Goal: Task Accomplishment & Management: Complete application form

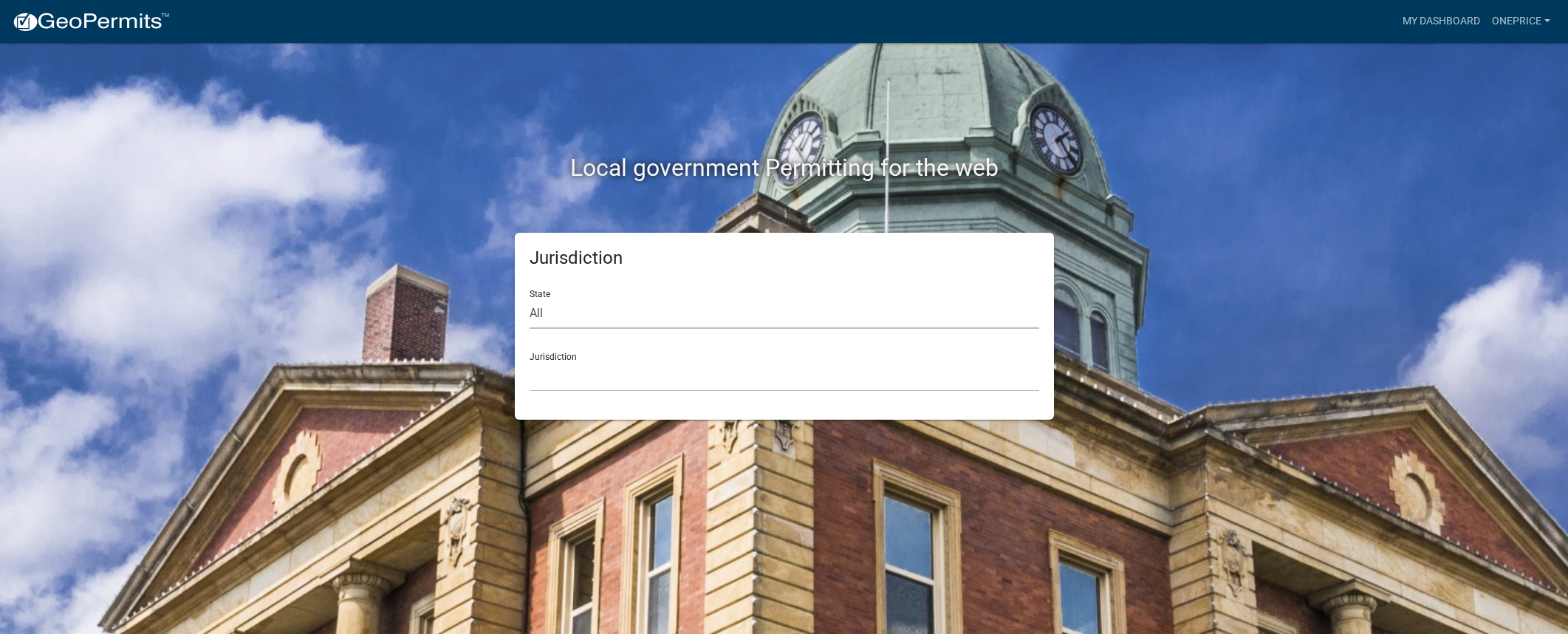
click at [588, 304] on select "All [US_STATE] [US_STATE] [US_STATE] [US_STATE] [US_STATE] [US_STATE] [US_STATE…" at bounding box center [785, 313] width 510 height 30
select select "[US_STATE]"
click at [530, 298] on select "All [US_STATE] [US_STATE] [US_STATE] [US_STATE] [US_STATE] [US_STATE] [US_STATE…" at bounding box center [785, 313] width 510 height 30
click at [590, 376] on select "City of [GEOGRAPHIC_DATA], [US_STATE] City of [GEOGRAPHIC_DATA], [US_STATE] Cit…" at bounding box center [785, 376] width 510 height 30
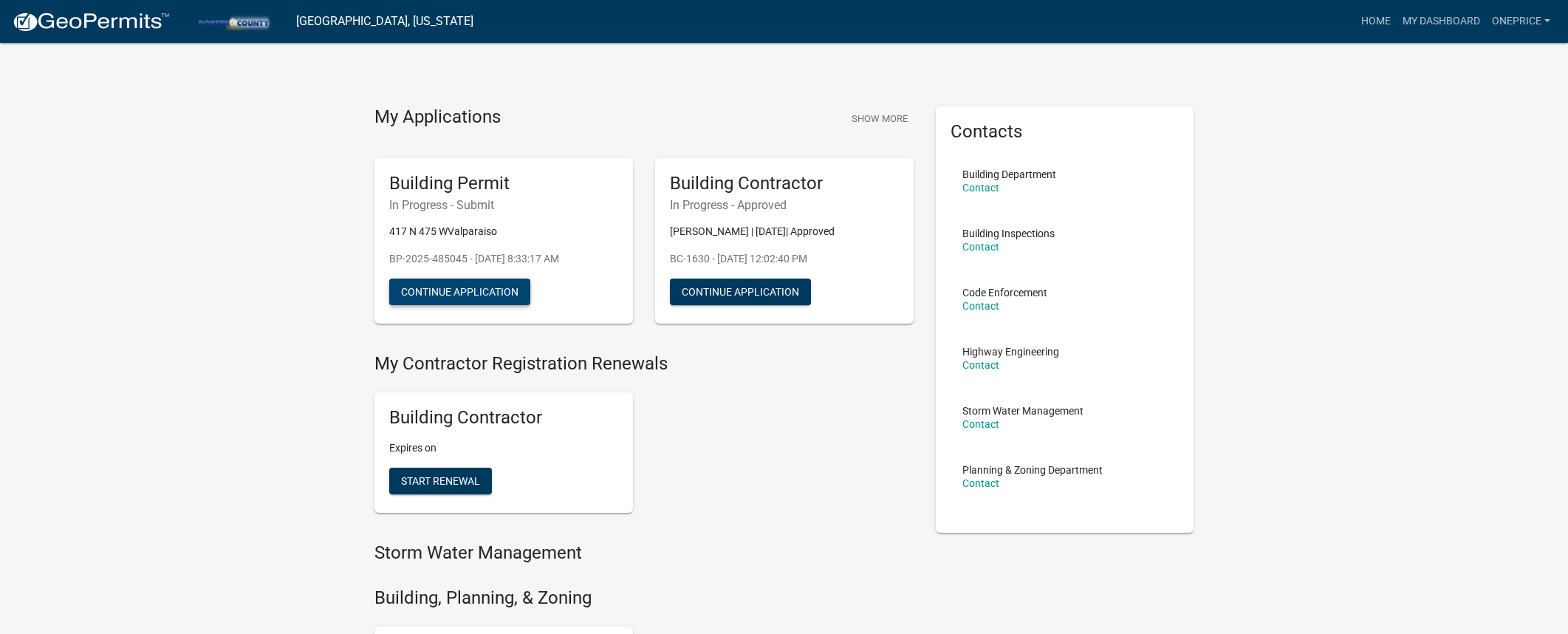
click at [460, 296] on button "Continue Application" at bounding box center [460, 291] width 141 height 27
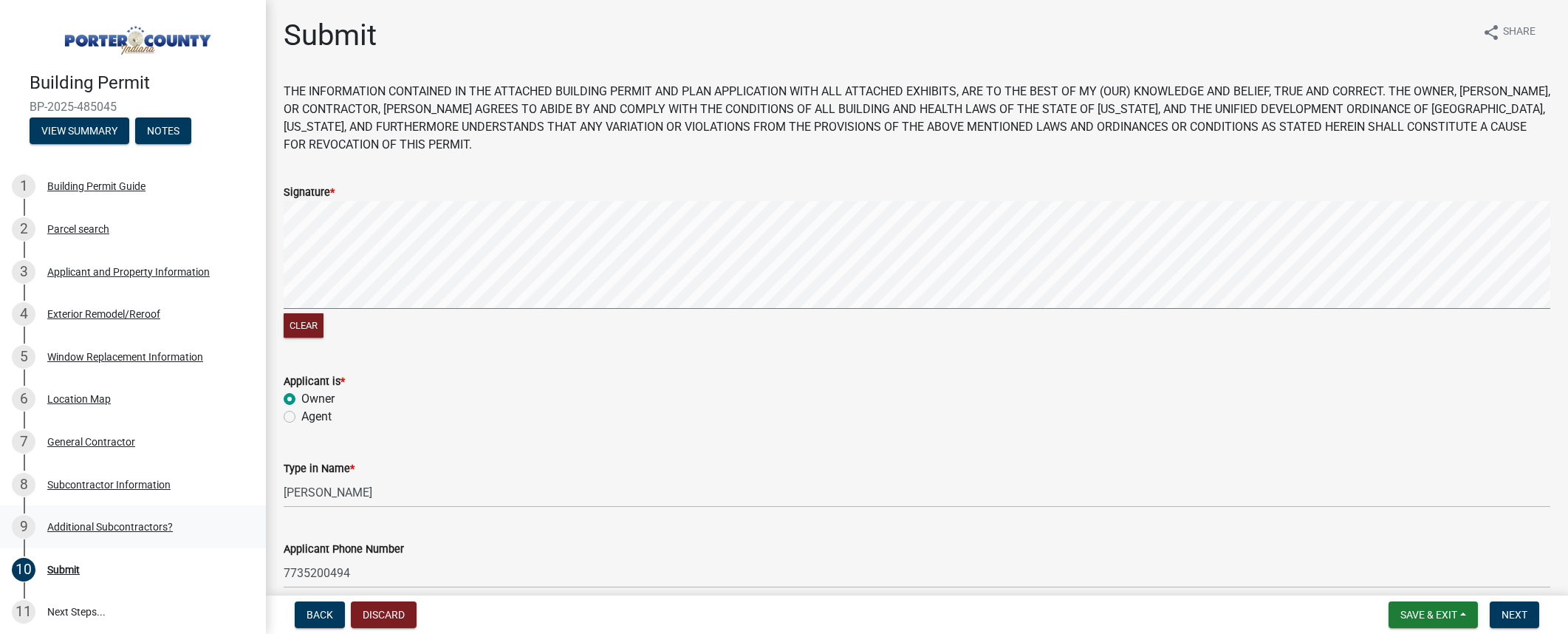
click at [140, 529] on div "Additional Subcontractors?" at bounding box center [110, 526] width 126 height 10
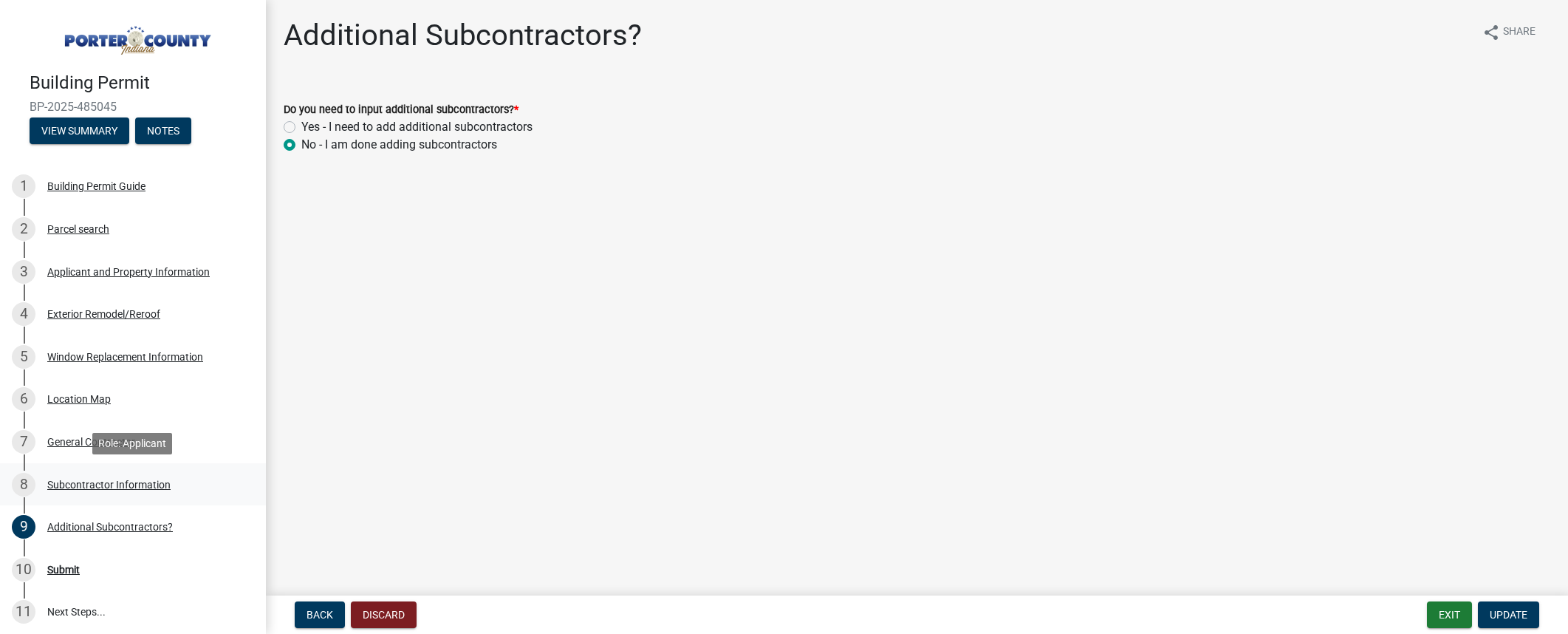
click at [131, 483] on div "Subcontractor Information" at bounding box center [109, 484] width 124 height 10
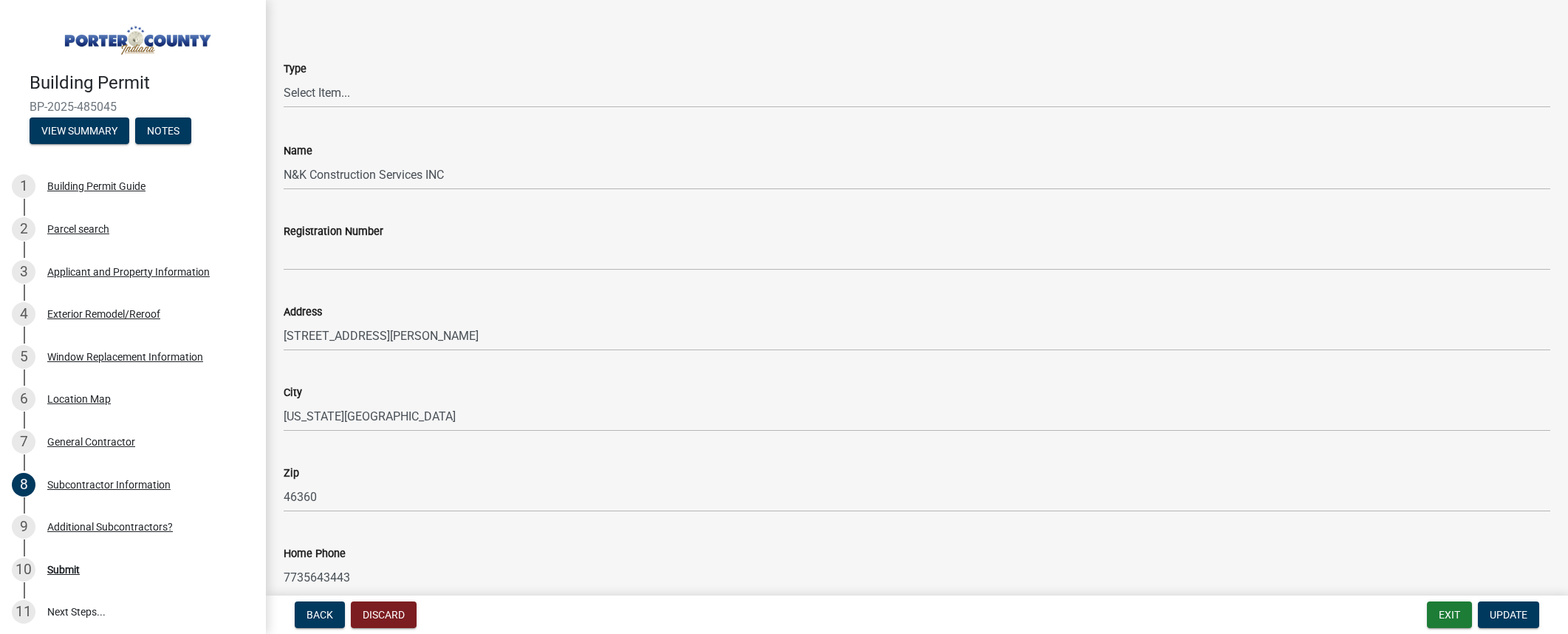
scroll to position [64, 0]
click at [354, 90] on select "Select Item... Concrete Plumbing Electrical HVAC Framing Roofing Insulation Lan…" at bounding box center [916, 91] width 1266 height 30
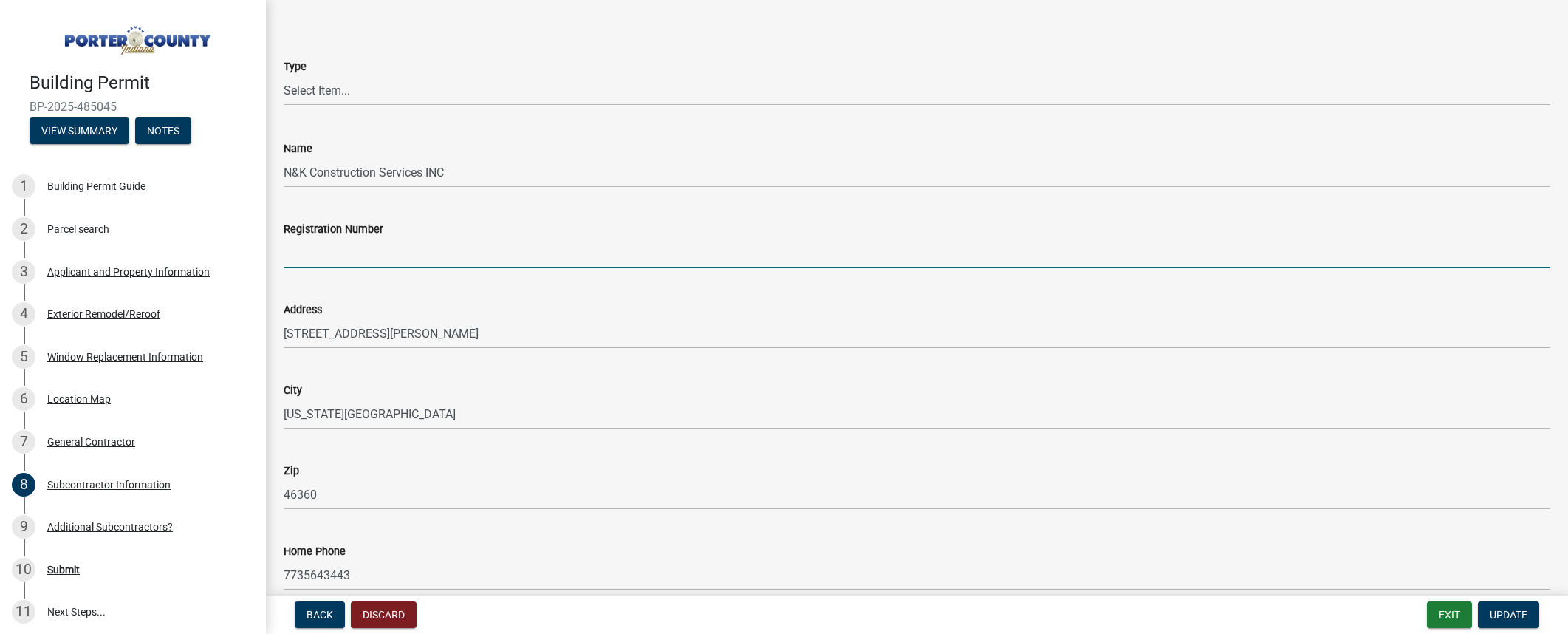
drag, startPoint x: 339, startPoint y: 244, endPoint x: 382, endPoint y: 247, distance: 43.1
click at [339, 244] on input "Registration Number" at bounding box center [916, 253] width 1266 height 30
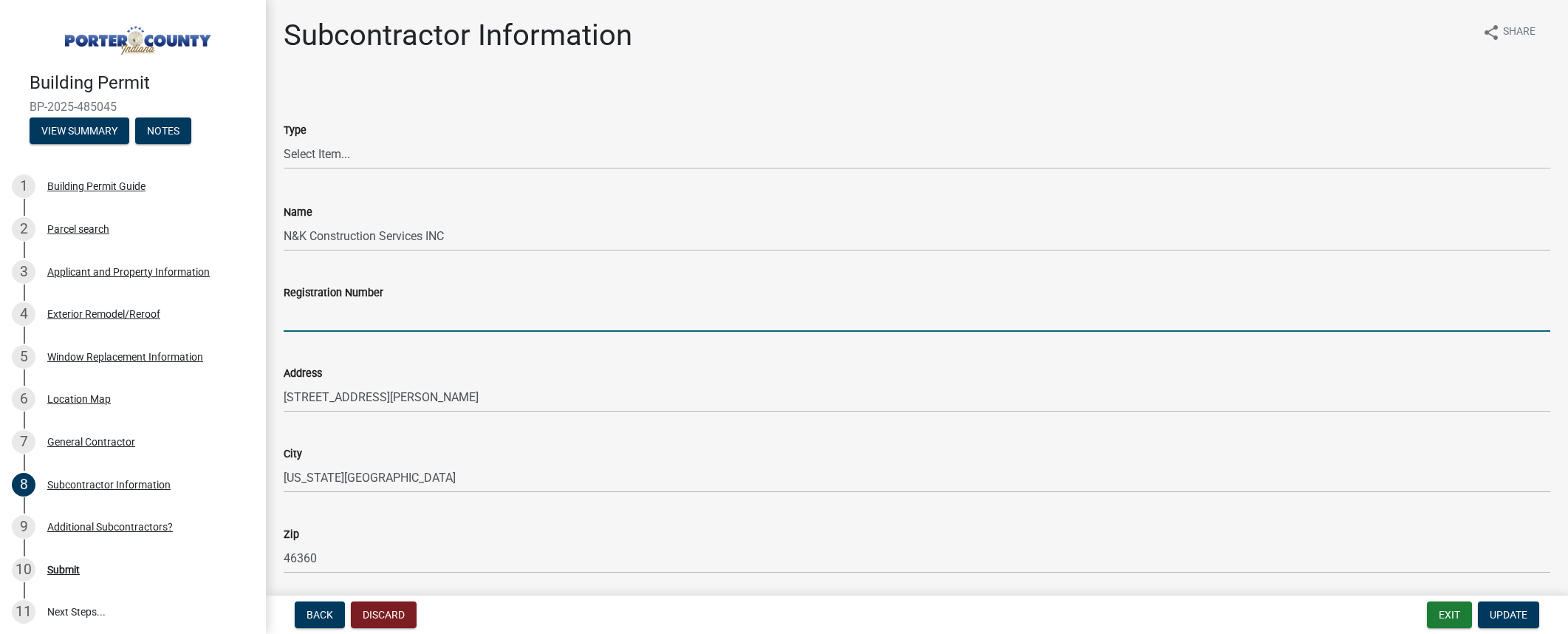
scroll to position [1, 0]
